Goal: Task Accomplishment & Management: Manage account settings

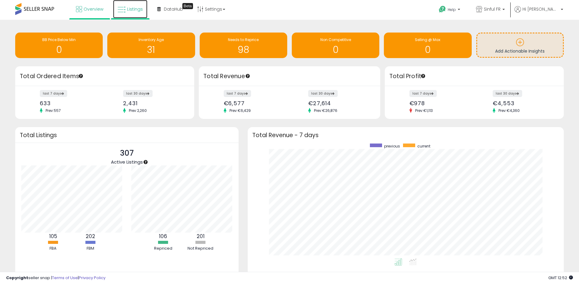
click at [144, 9] on link "Listings" at bounding box center [130, 9] width 34 height 18
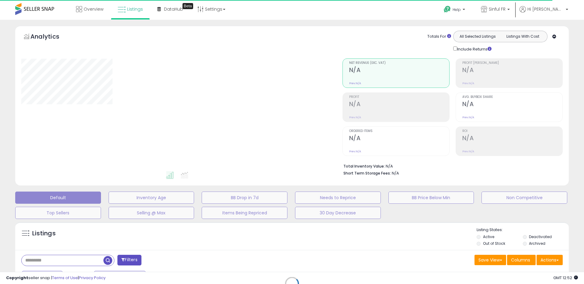
click at [428, 229] on div "Retrieving listings data.." at bounding box center [292, 288] width 563 height 139
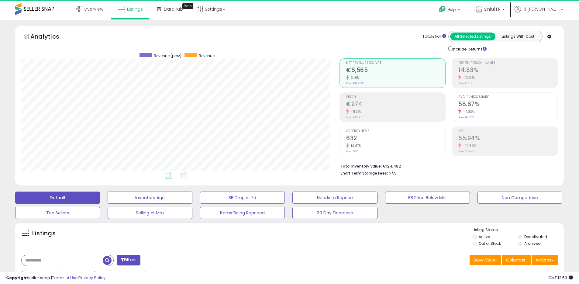
scroll to position [125, 318]
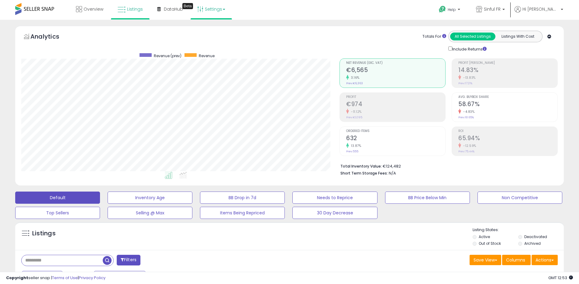
click at [211, 9] on link "Settings" at bounding box center [211, 9] width 37 height 18
click at [217, 34] on li "Store settings" at bounding box center [216, 31] width 45 height 15
click at [217, 33] on div "Analytics Totals For All Selected Listings Listings With Cost Include Returns" at bounding box center [289, 42] width 537 height 22
click at [213, 12] on link "Settings" at bounding box center [211, 9] width 37 height 18
click at [216, 28] on link "Store settings" at bounding box center [212, 31] width 27 height 6
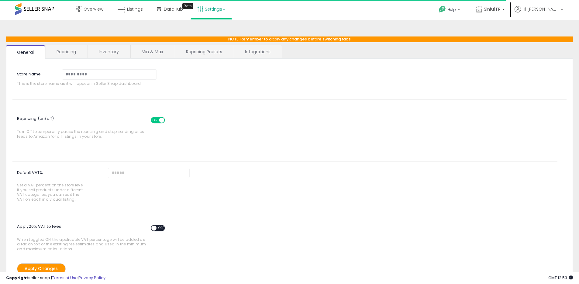
click at [69, 53] on link "Repricing" at bounding box center [66, 51] width 41 height 13
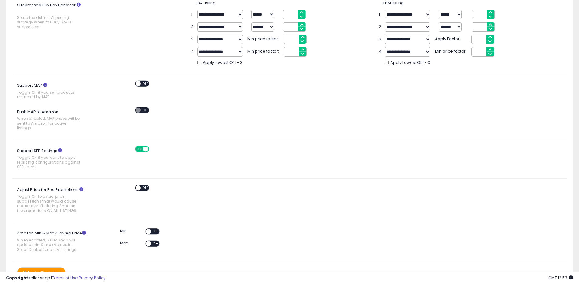
scroll to position [240, 0]
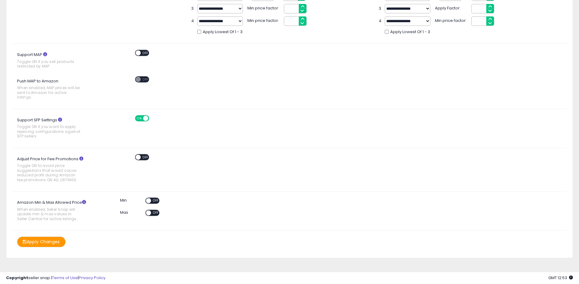
drag, startPoint x: 39, startPoint y: 197, endPoint x: 81, endPoint y: 199, distance: 41.7
click at [79, 199] on label "Amazon Min & Max Allowed Price When enabled, Seller Snap will update min & max …" at bounding box center [54, 211] width 85 height 26
click at [92, 202] on label "Amazon Min & Max Allowed Price When enabled, Seller Snap will update min & max …" at bounding box center [54, 211] width 85 height 26
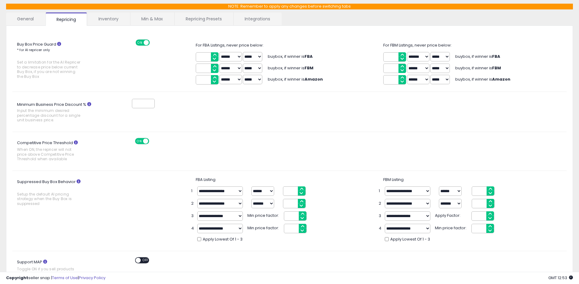
click at [366, 144] on div "ON OFF" at bounding box center [336, 142] width 469 height 8
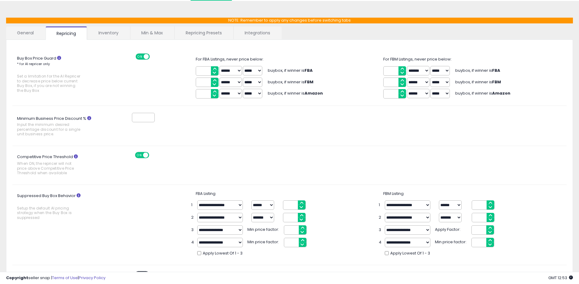
scroll to position [0, 0]
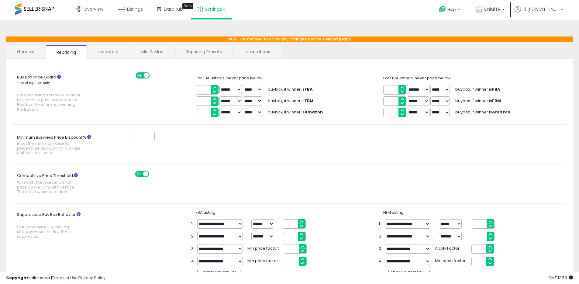
click at [356, 79] on div "For FBA Listings, never price below:" at bounding box center [290, 78] width 188 height 6
